Goal: Information Seeking & Learning: Learn about a topic

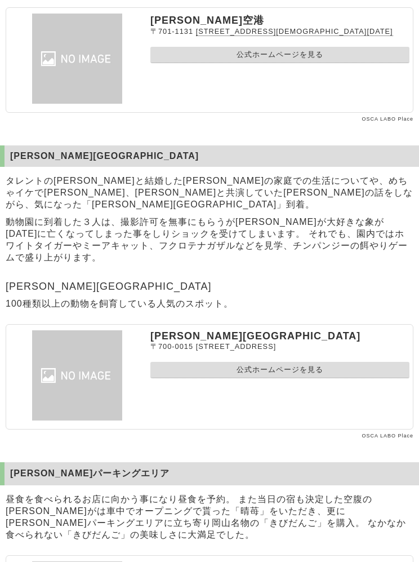
scroll to position [677, 0]
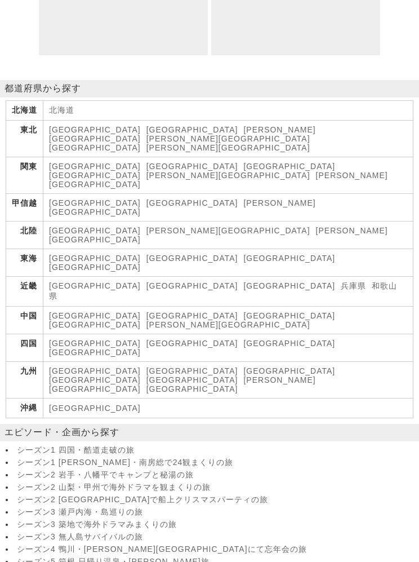
scroll to position [4921, 0]
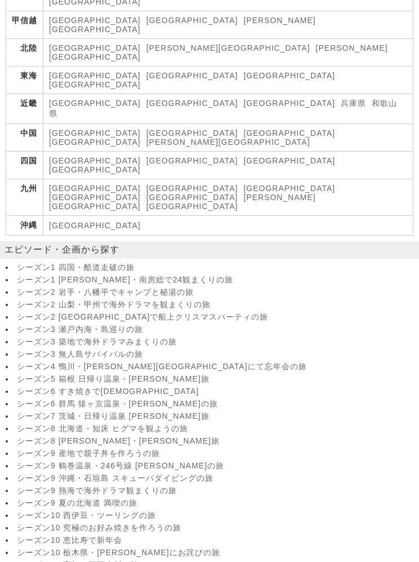
click at [341, 108] on link "兵庫県" at bounding box center [353, 103] width 25 height 9
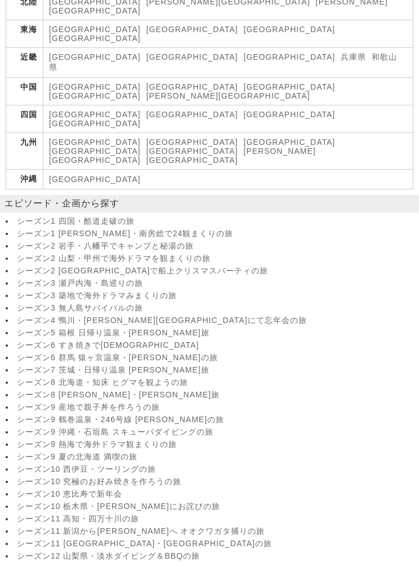
click at [244, 91] on link "[GEOGRAPHIC_DATA]" at bounding box center [290, 86] width 92 height 9
click at [141, 100] on link "[GEOGRAPHIC_DATA]" at bounding box center [95, 95] width 92 height 9
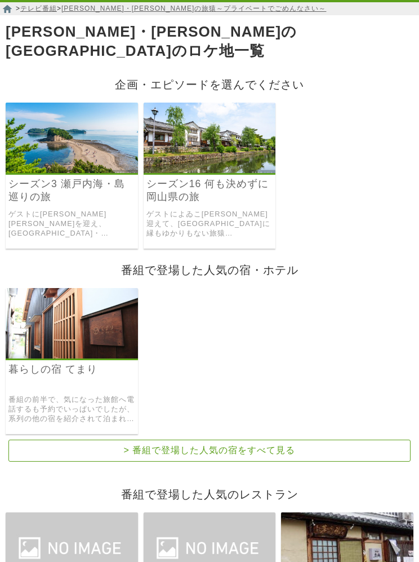
scroll to position [114, 0]
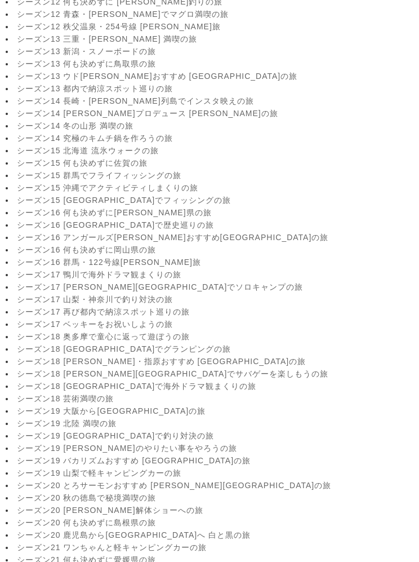
scroll to position [1655, 0]
